Goal: Navigation & Orientation: Find specific page/section

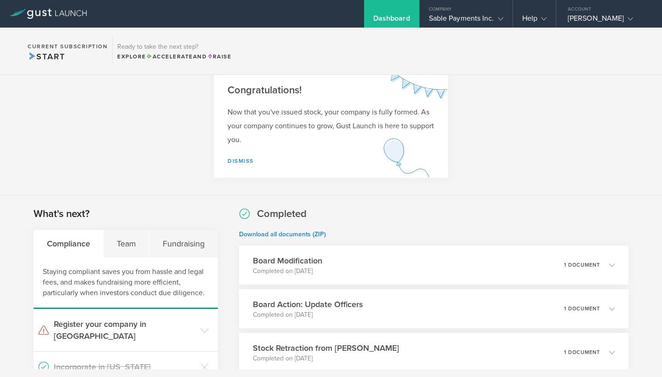
scroll to position [36, 0]
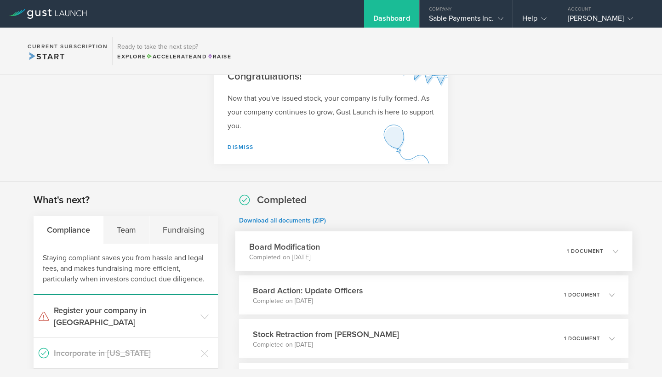
click at [298, 245] on h3 "Board Modification" at bounding box center [284, 247] width 71 height 12
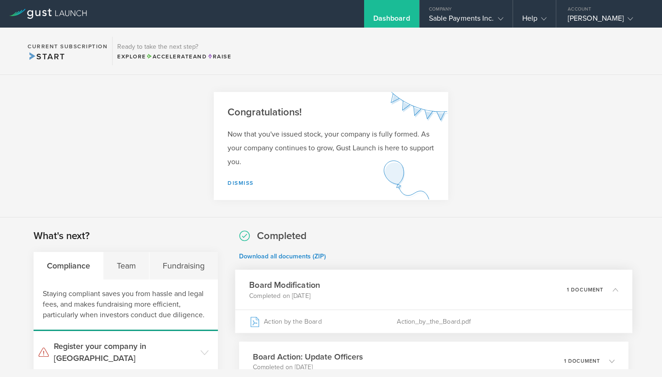
scroll to position [0, 0]
click at [499, 20] on icon at bounding box center [501, 19] width 6 height 6
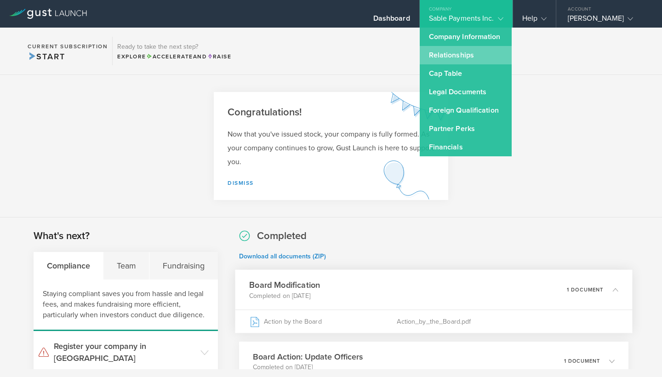
click at [454, 51] on link "Relationships" at bounding box center [466, 55] width 92 height 18
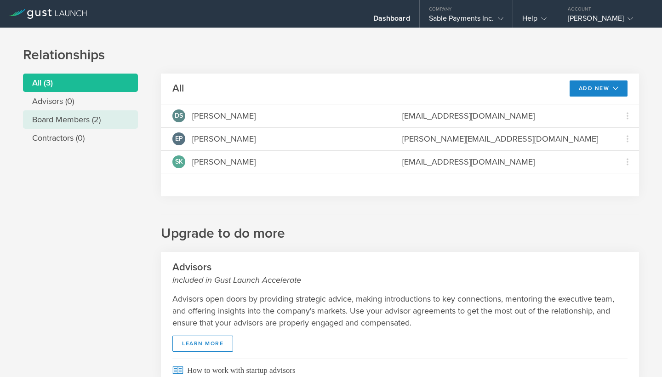
click at [84, 123] on li "Board Members (2)" at bounding box center [80, 119] width 115 height 18
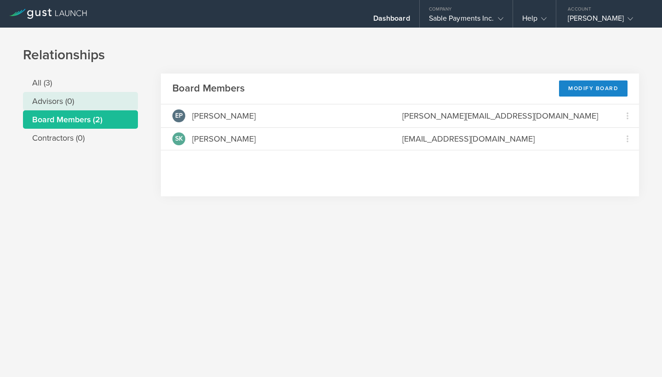
click at [75, 105] on li "Advisors (0)" at bounding box center [80, 101] width 115 height 18
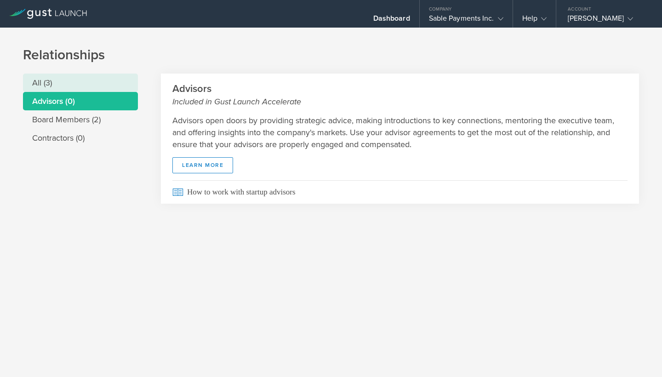
click at [54, 79] on li "All (3)" at bounding box center [80, 83] width 115 height 18
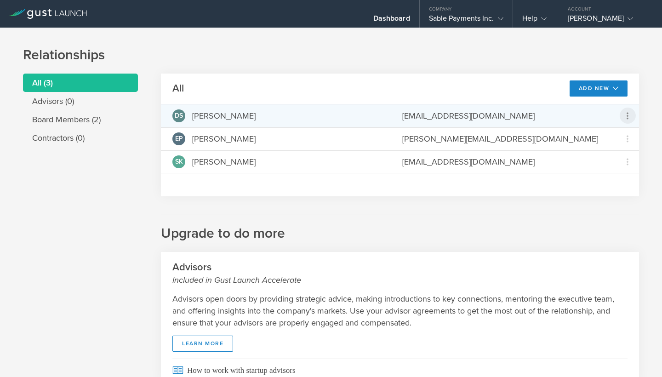
click at [630, 116] on icon at bounding box center [627, 115] width 11 height 11
click at [202, 115] on md-backdrop at bounding box center [331, 188] width 662 height 377
click at [178, 120] on div "DS" at bounding box center [178, 115] width 13 height 13
click at [217, 113] on div "[PERSON_NAME]" at bounding box center [223, 116] width 63 height 12
click at [181, 115] on span "DS" at bounding box center [179, 116] width 8 height 6
